Goal: Task Accomplishment & Management: Use online tool/utility

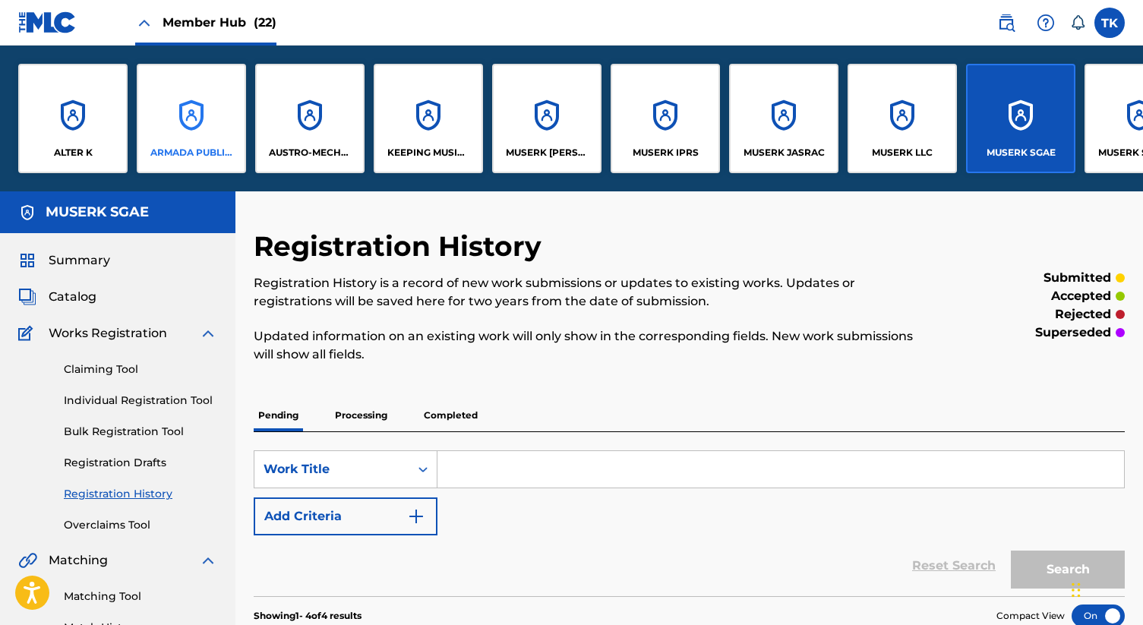
click at [171, 131] on div "ARMADA PUBLISHING B.V." at bounding box center [191, 118] width 109 height 109
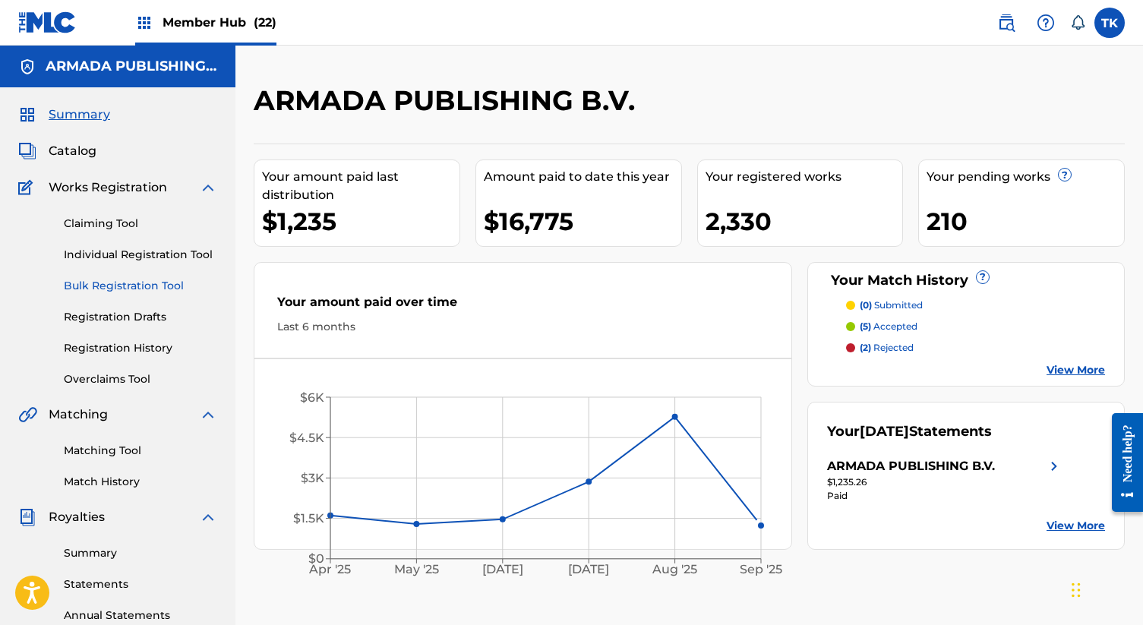
click at [155, 288] on link "Bulk Registration Tool" at bounding box center [140, 286] width 153 height 16
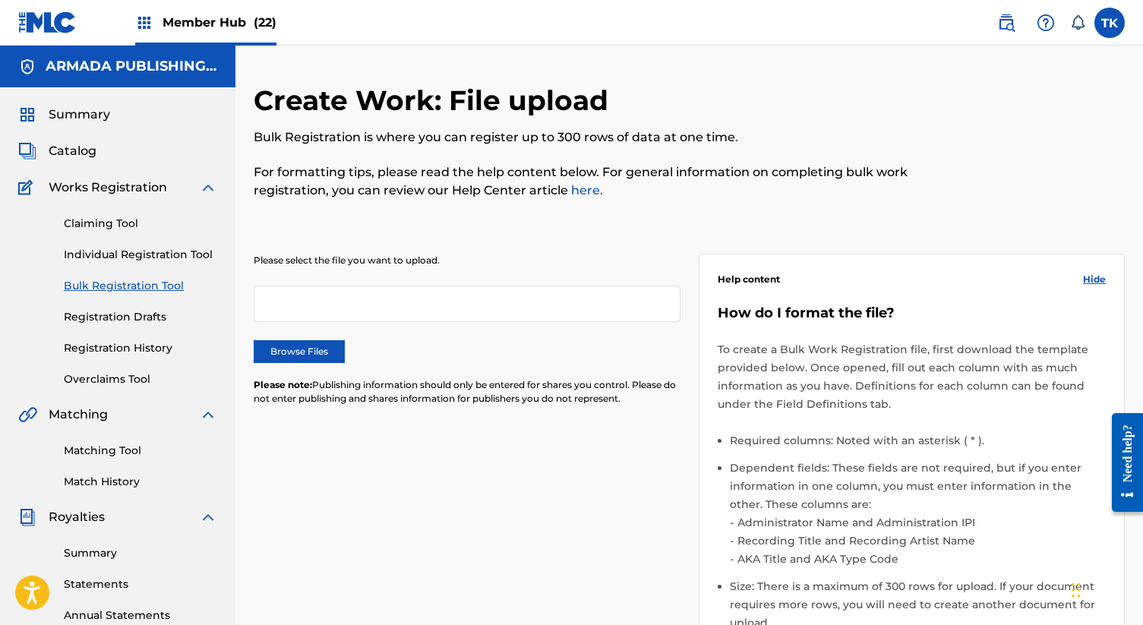
click at [243, 326] on div "Create Work: File upload Bulk Registration is where you can register up to 300 …" at bounding box center [689, 497] width 908 height 827
click at [310, 337] on div "Please select the file you want to upload. Browse Files Please note: Publishing…" at bounding box center [467, 339] width 427 height 170
click at [315, 347] on label "Browse Files" at bounding box center [299, 351] width 91 height 23
click at [0, 0] on input "Browse Files" at bounding box center [0, 0] width 0 height 0
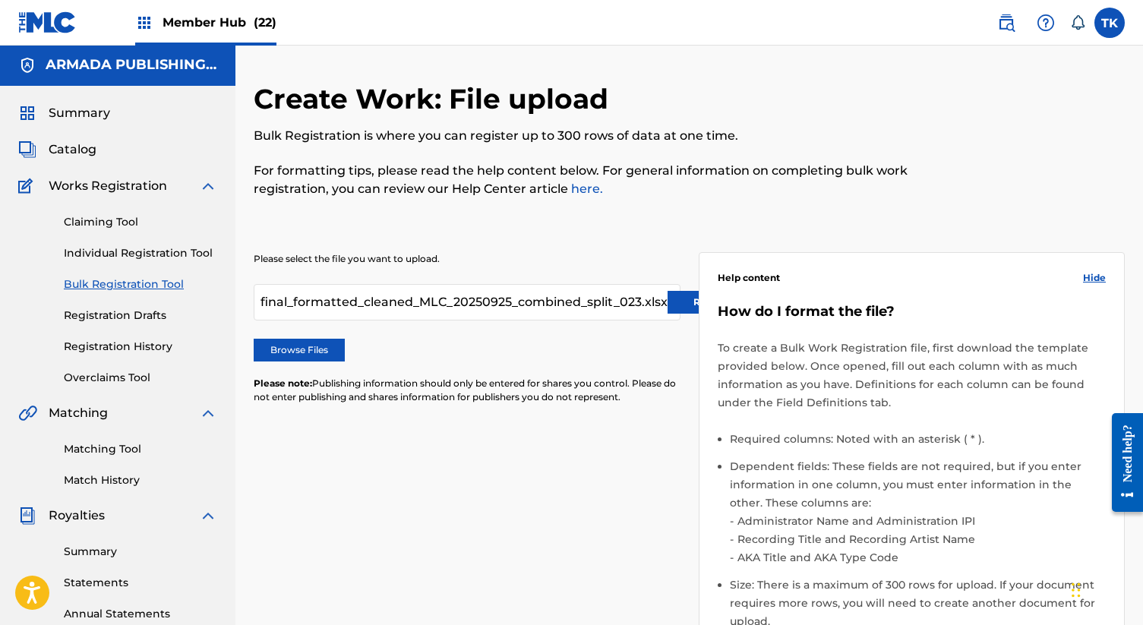
scroll to position [358, 0]
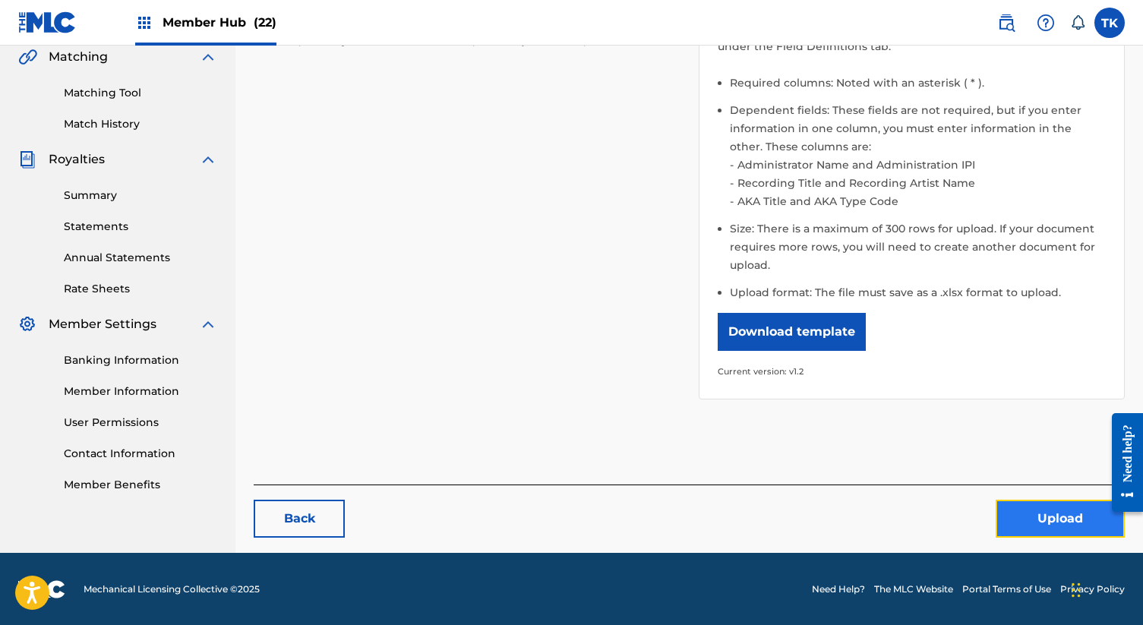
click at [1057, 521] on button "Upload" at bounding box center [1060, 519] width 129 height 38
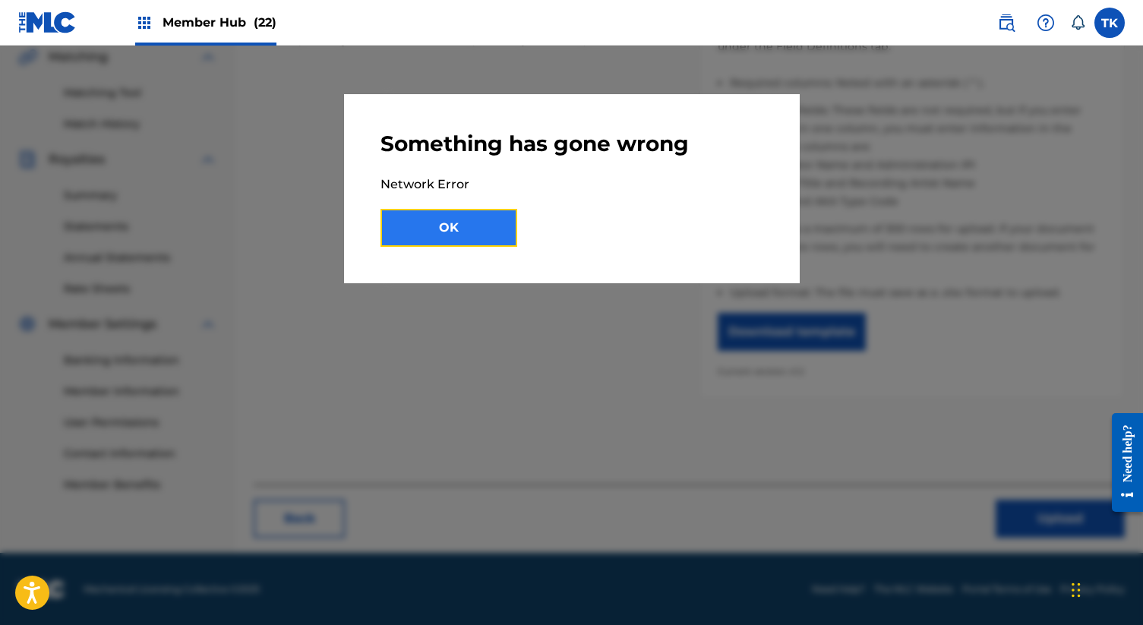
click at [465, 232] on button "OK" at bounding box center [449, 228] width 137 height 38
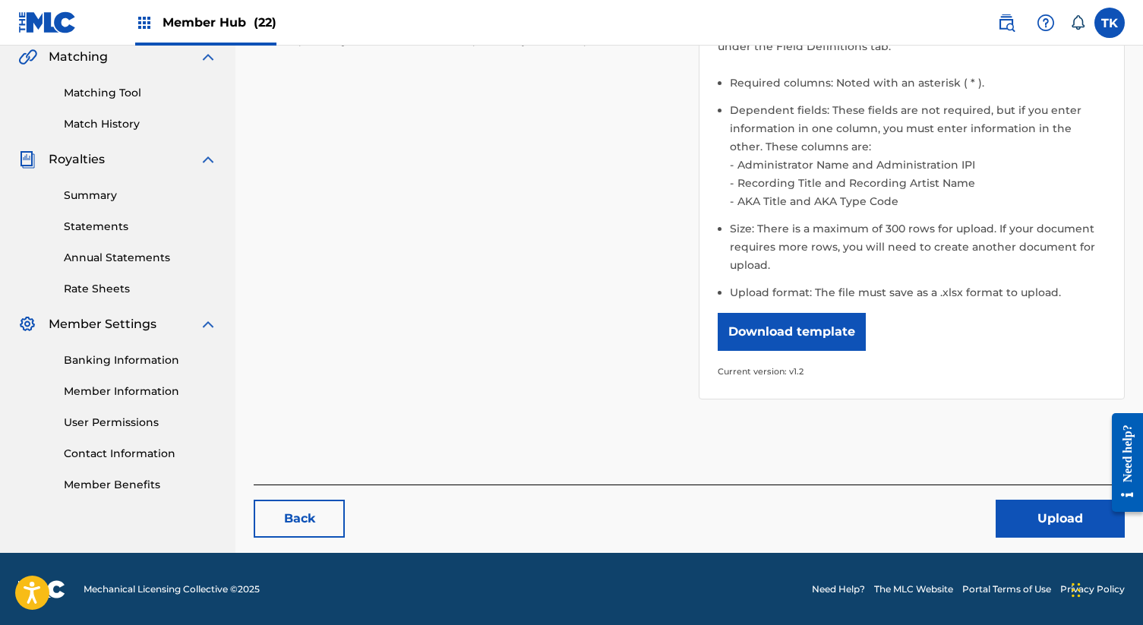
scroll to position [0, 0]
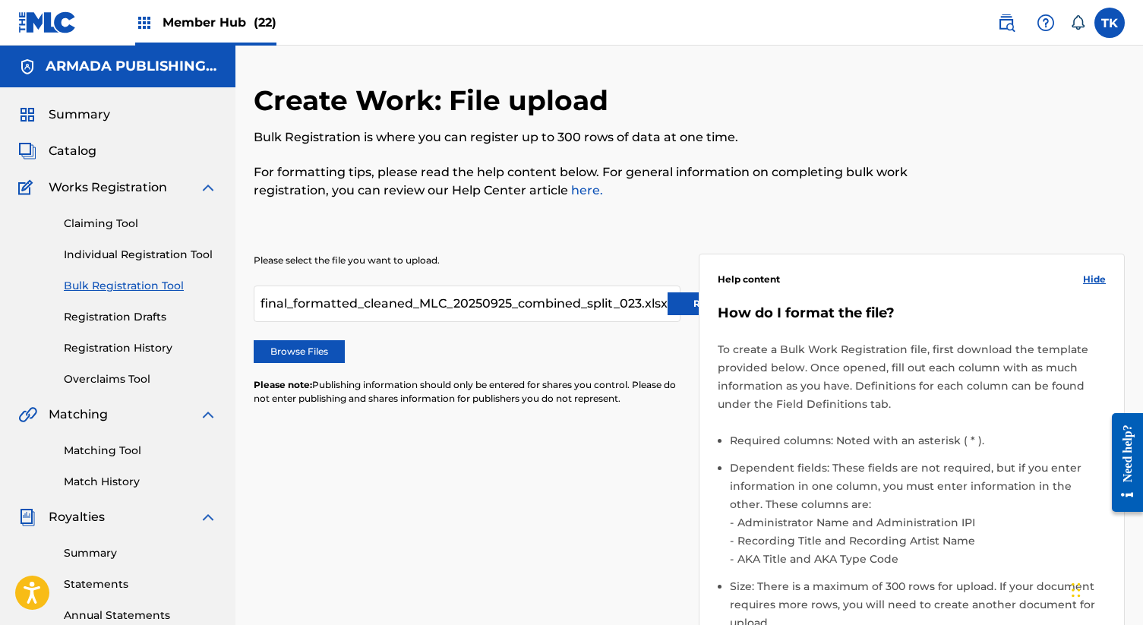
click at [637, 63] on div "Create Work: File upload Bulk Registration is where you can register up to 300 …" at bounding box center [689, 478] width 908 height 865
